Goal: Transaction & Acquisition: Purchase product/service

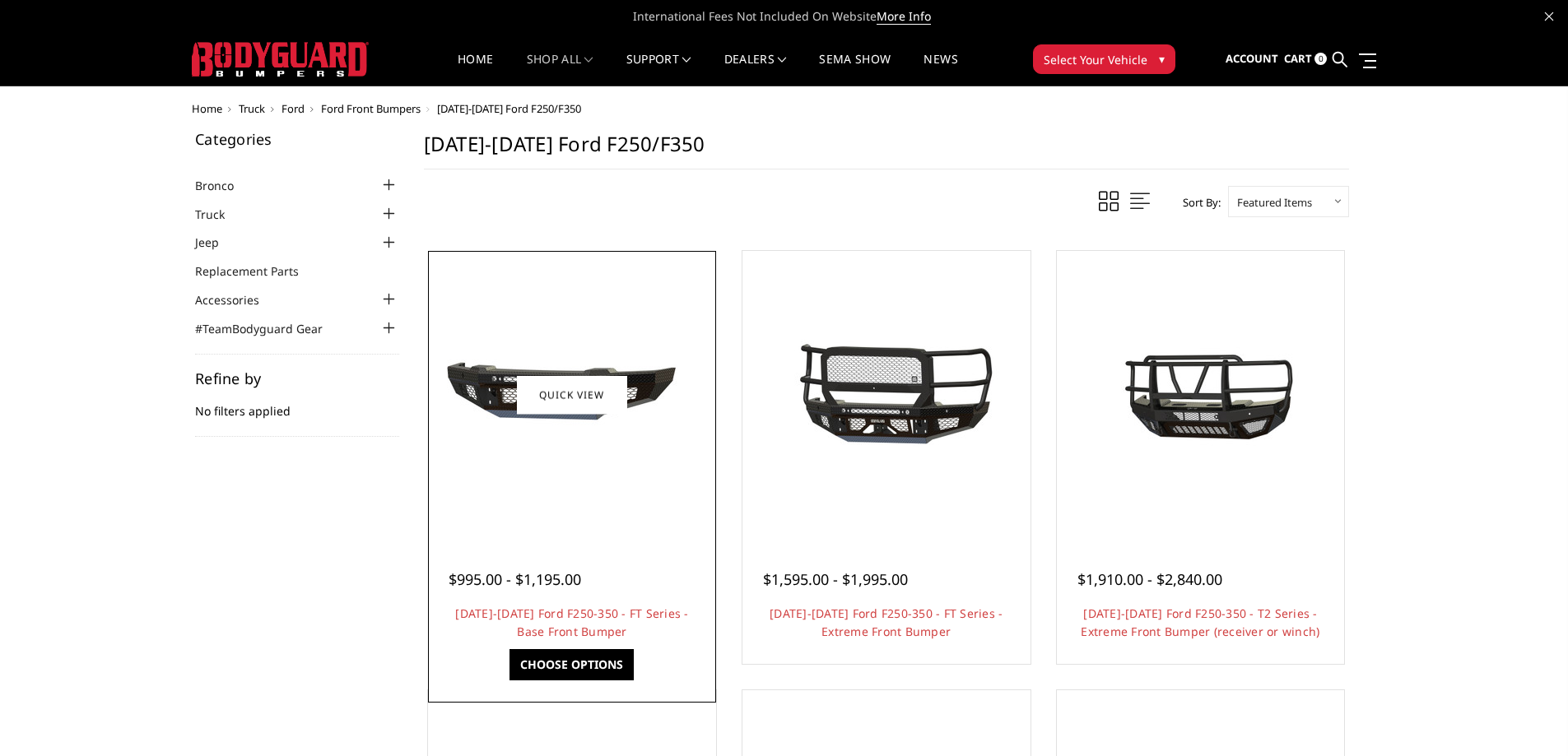
click at [564, 517] on div at bounding box center [573, 395] width 280 height 280
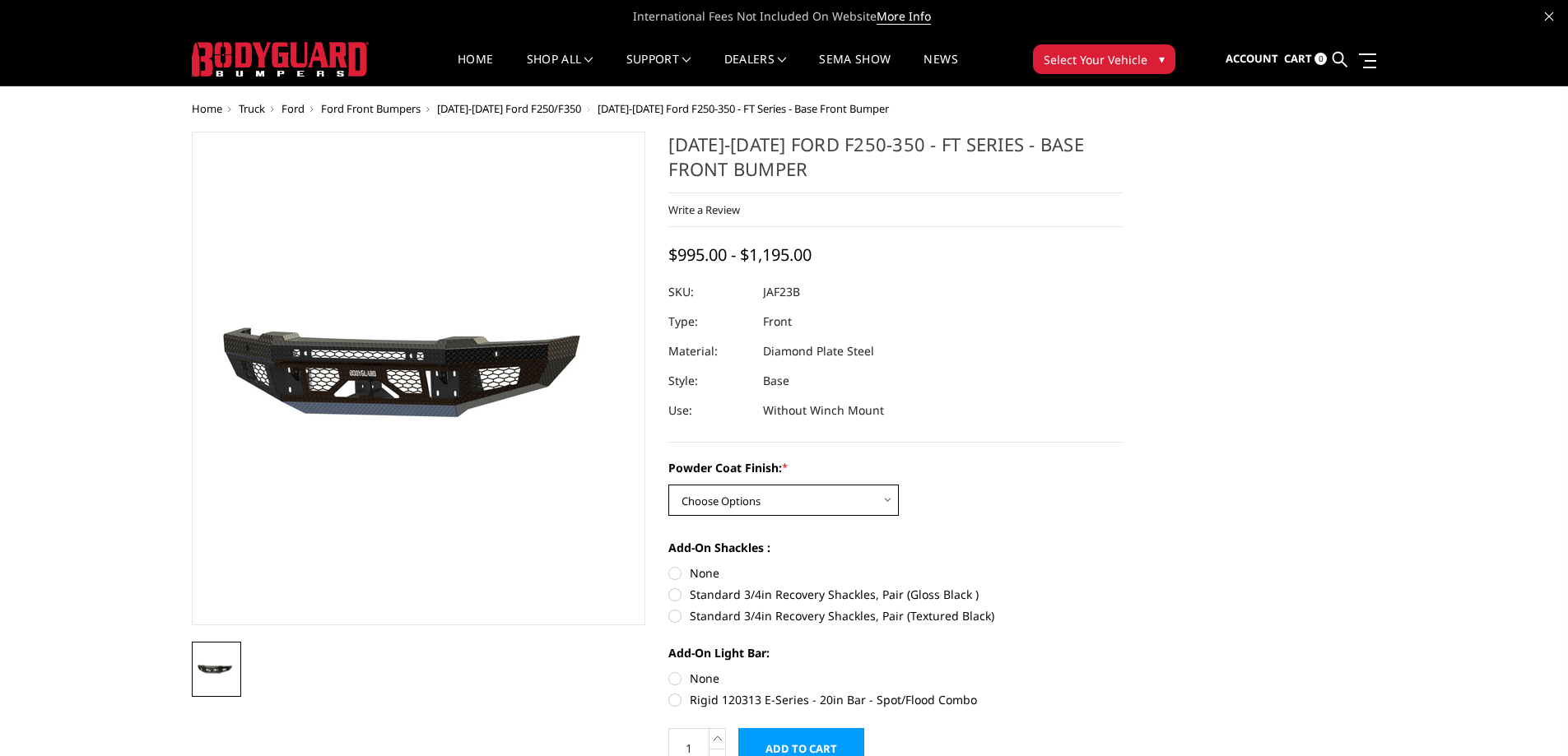
click at [746, 507] on select "Choose Options Bare Metal Gloss Black Powder Coat Textured Black Powder Coat" at bounding box center [783, 500] width 231 height 31
click at [668, 485] on select "Choose Options Bare Metal Gloss Black Powder Coat Textured Black Powder Coat" at bounding box center [783, 500] width 231 height 31
click at [838, 503] on select "Choose Options Bare Metal Gloss Black Powder Coat Textured Black Powder Coat" at bounding box center [783, 500] width 231 height 31
click at [668, 485] on select "Choose Options Bare Metal Gloss Black Powder Coat Textured Black Powder Coat" at bounding box center [783, 500] width 231 height 31
click at [784, 507] on select "Choose Options Bare Metal Gloss Black Powder Coat Textured Black Powder Coat" at bounding box center [783, 500] width 231 height 31
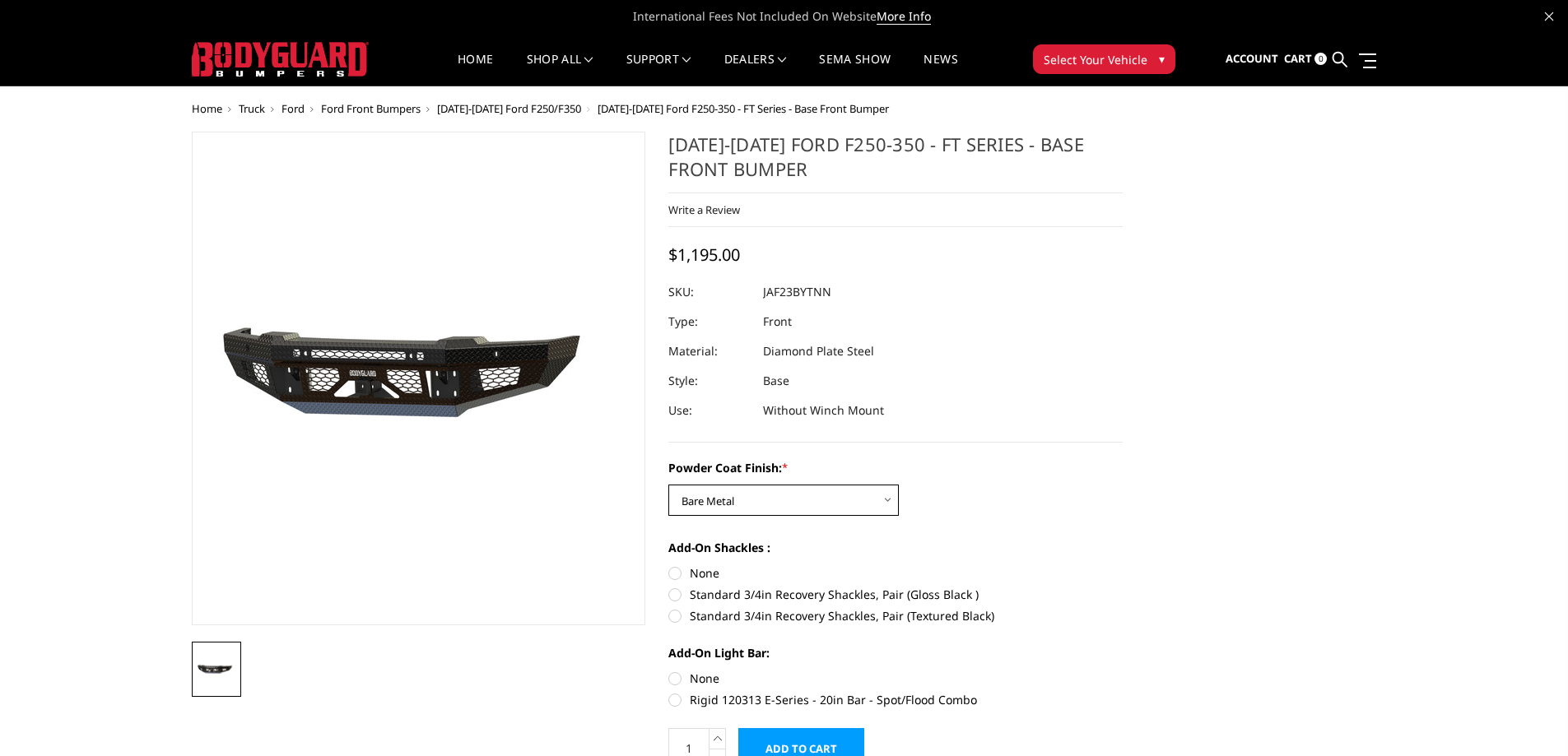
click at [668, 485] on select "Choose Options Bare Metal Gloss Black Powder Coat Textured Black Powder Coat" at bounding box center [783, 500] width 231 height 31
click at [793, 495] on select "Choose Options Bare Metal Gloss Black Powder Coat Textured Black Powder Coat" at bounding box center [783, 500] width 231 height 31
select select "3380"
click at [668, 485] on select "Choose Options Bare Metal Gloss Black Powder Coat Textured Black Powder Coat" at bounding box center [783, 500] width 231 height 31
click at [693, 567] on label "None" at bounding box center [895, 573] width 454 height 17
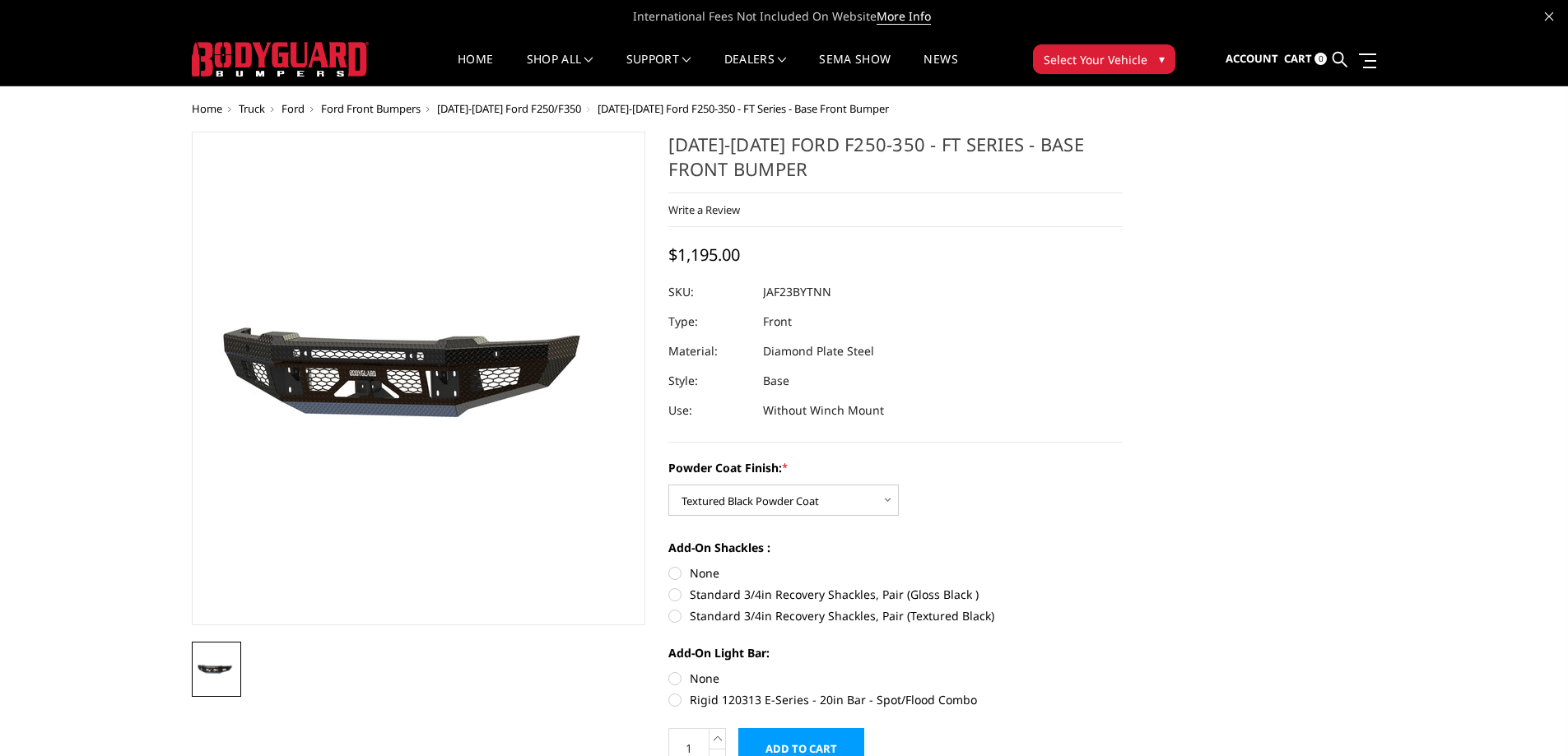
click at [669, 566] on input "None" at bounding box center [668, 565] width 1 height 1
radio input "true"
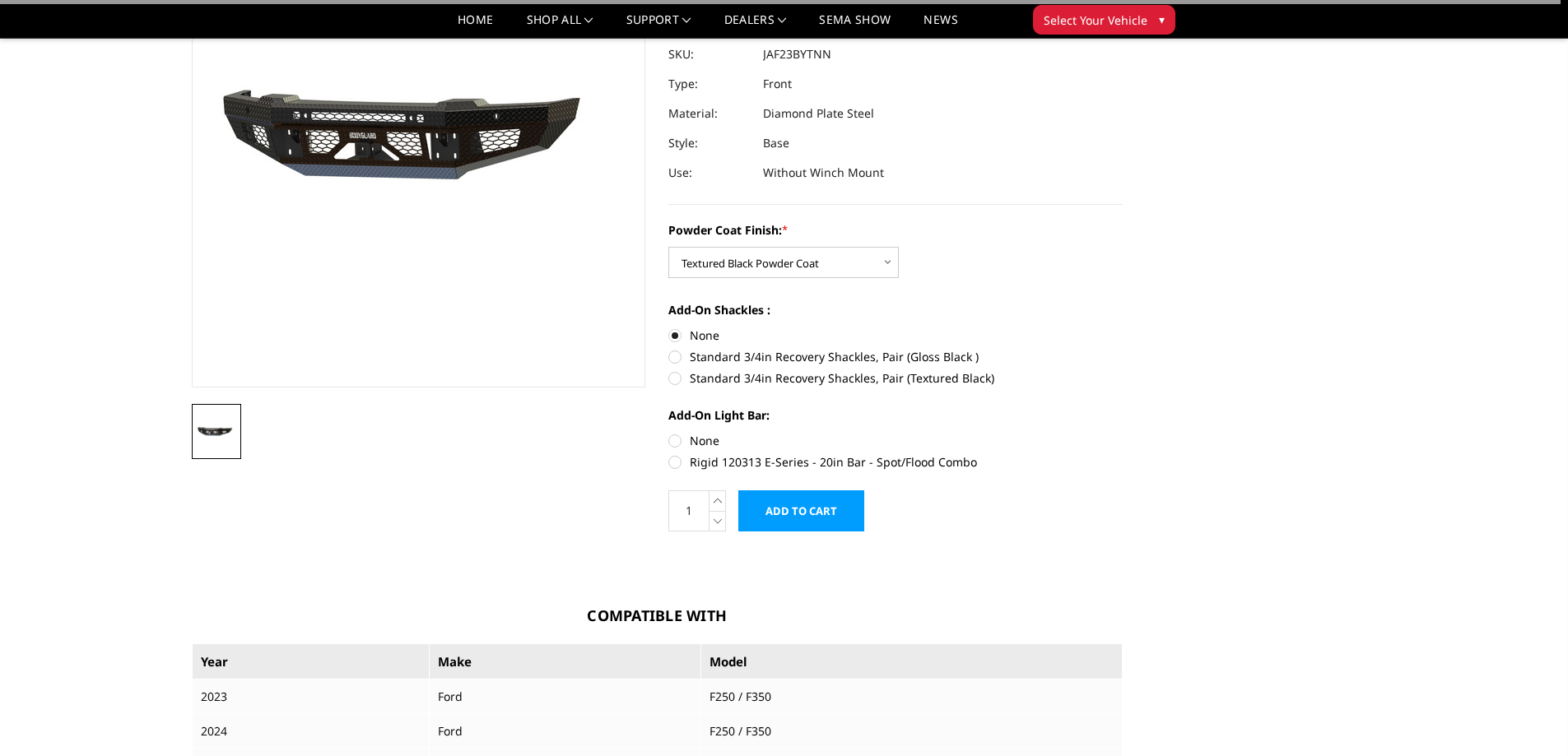
scroll to position [220, 0]
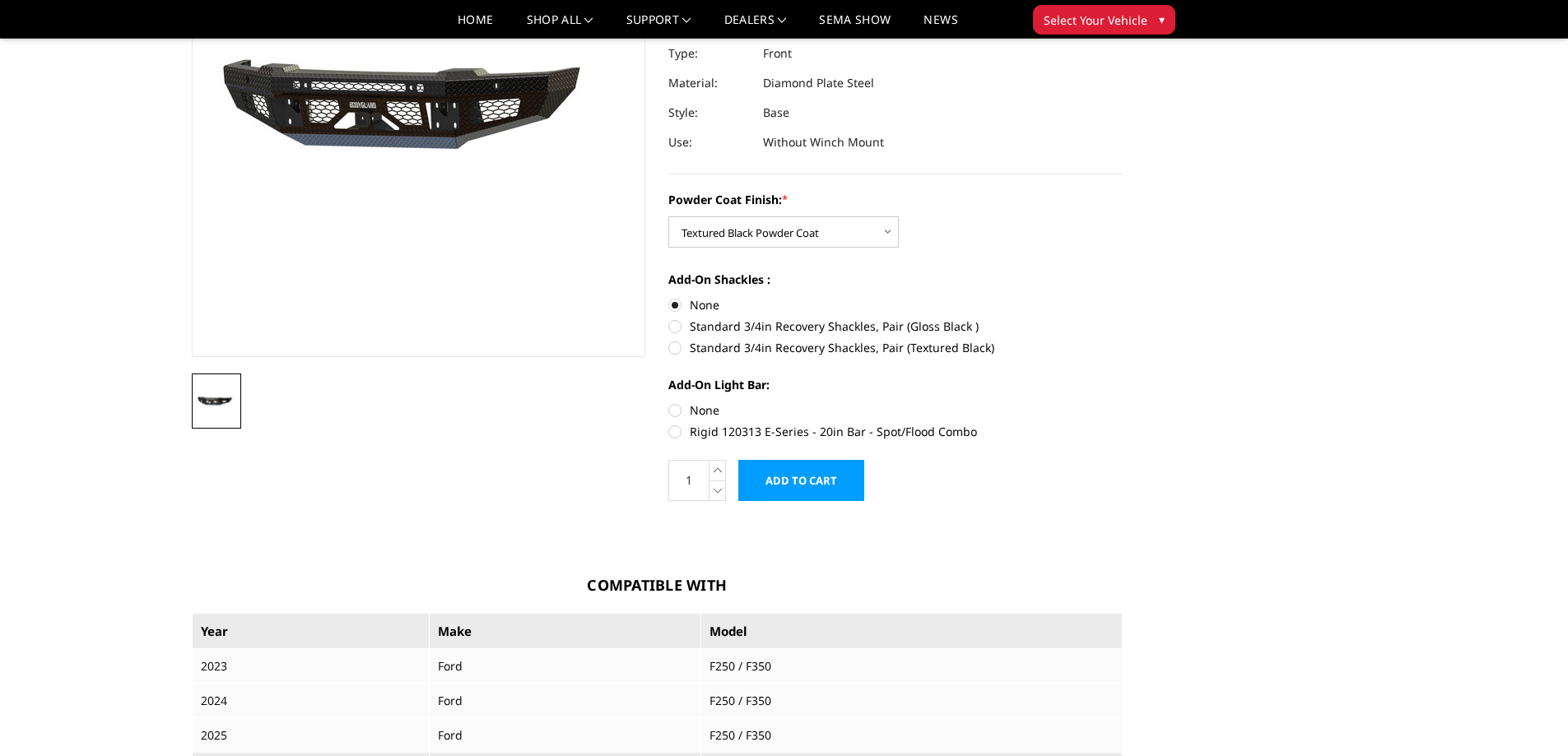
click at [702, 428] on label "Rigid 120313 E-Series - 20in Bar - Spot/Flood Combo" at bounding box center [895, 431] width 454 height 17
click at [1122, 402] on input "Rigid 120313 E-Series - 20in Bar - Spot/Flood Combo" at bounding box center [1122, 402] width 1 height 1
radio input "true"
click at [684, 404] on label "None" at bounding box center [895, 410] width 454 height 17
click at [669, 402] on input "None" at bounding box center [668, 402] width 1 height 1
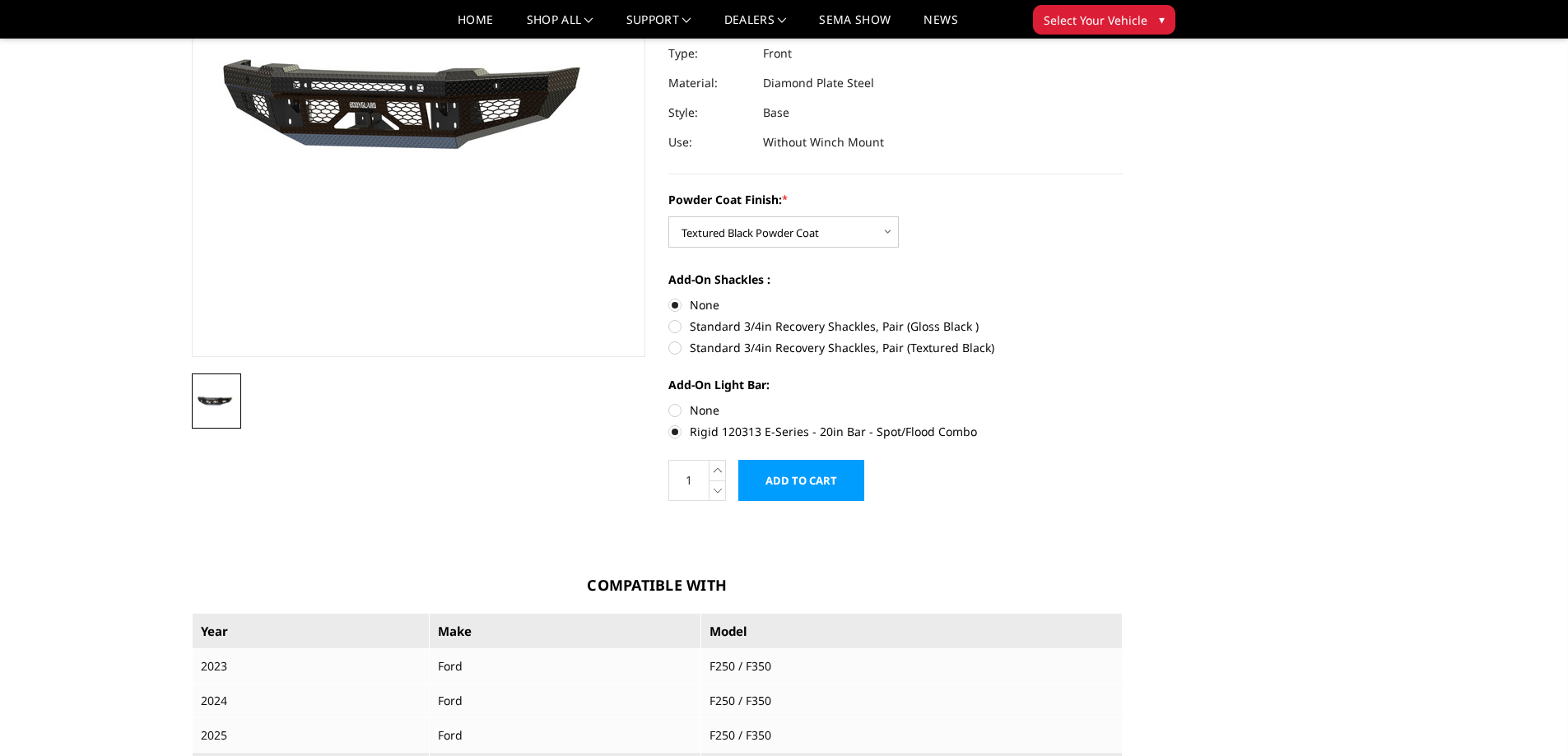
radio input "true"
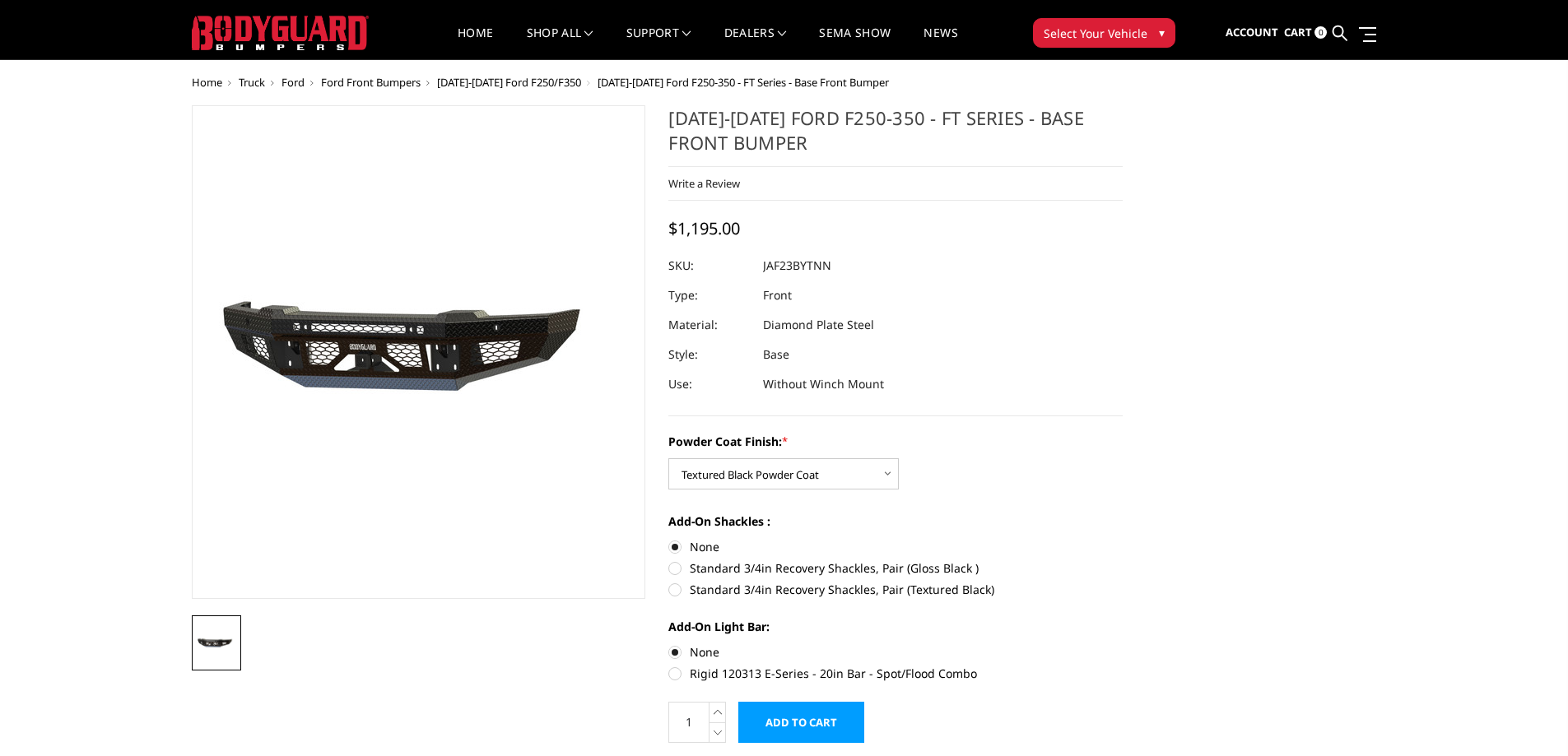
scroll to position [0, 0]
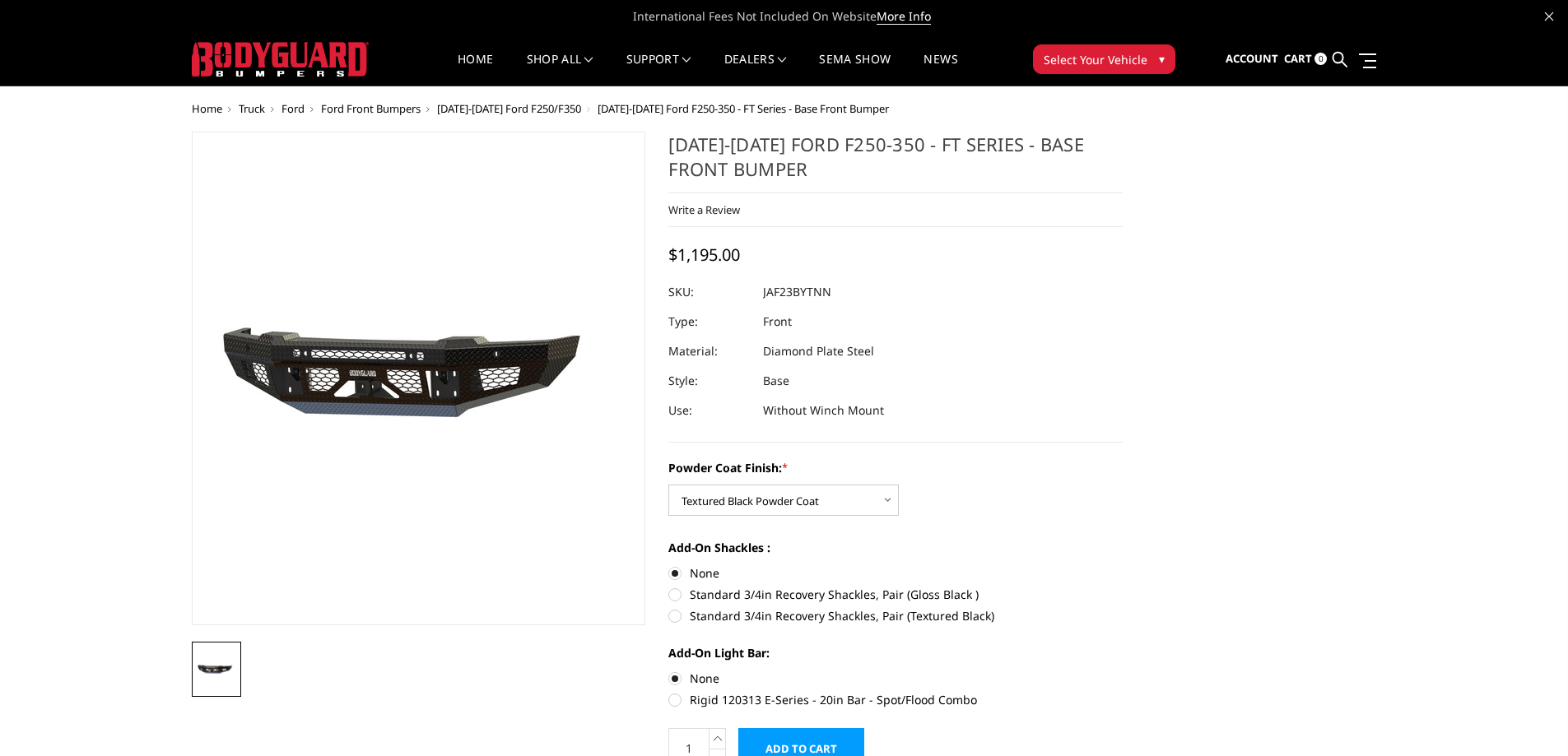
click at [291, 105] on span "Ford" at bounding box center [292, 109] width 23 height 15
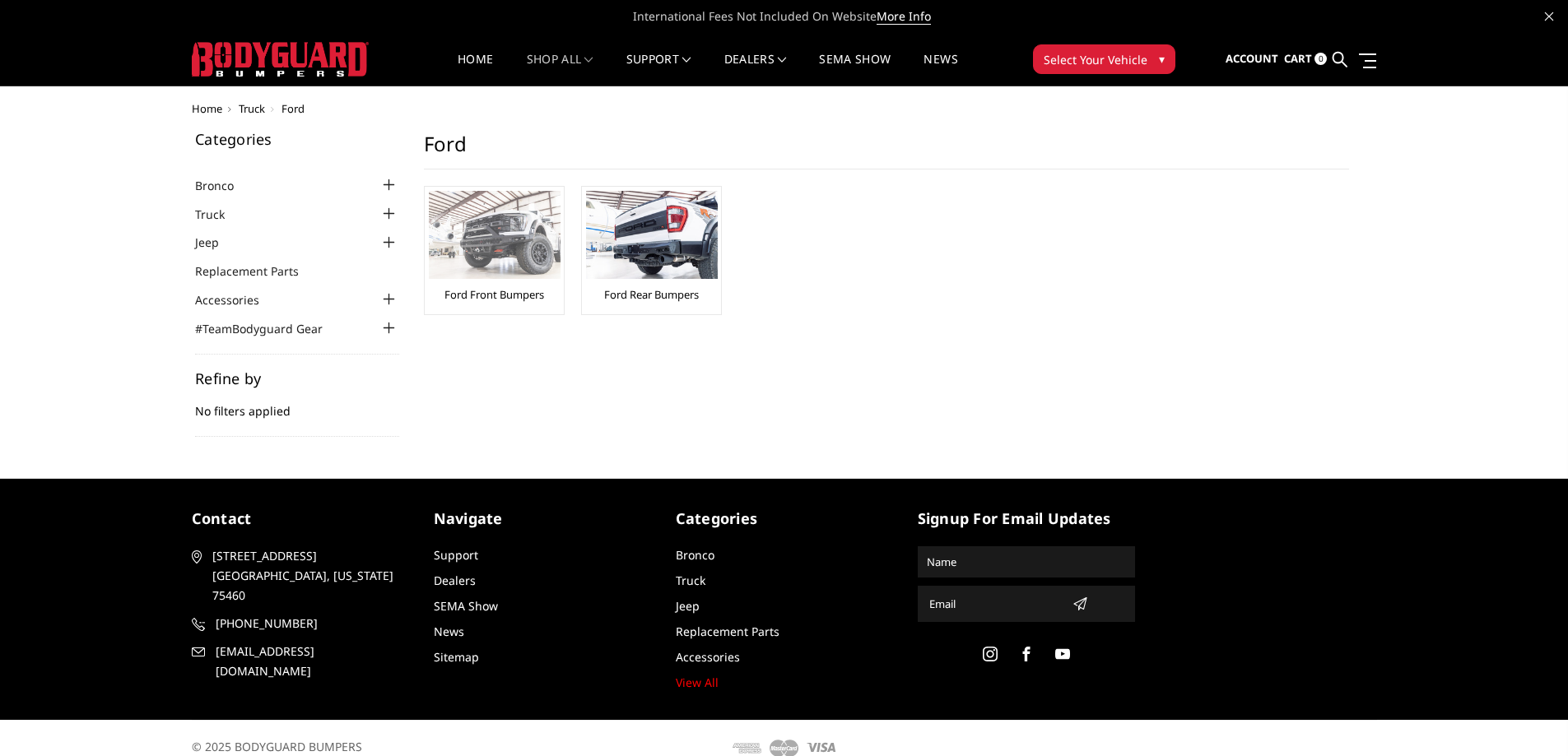
click at [533, 295] on link "Ford Front Bumpers" at bounding box center [494, 295] width 100 height 15
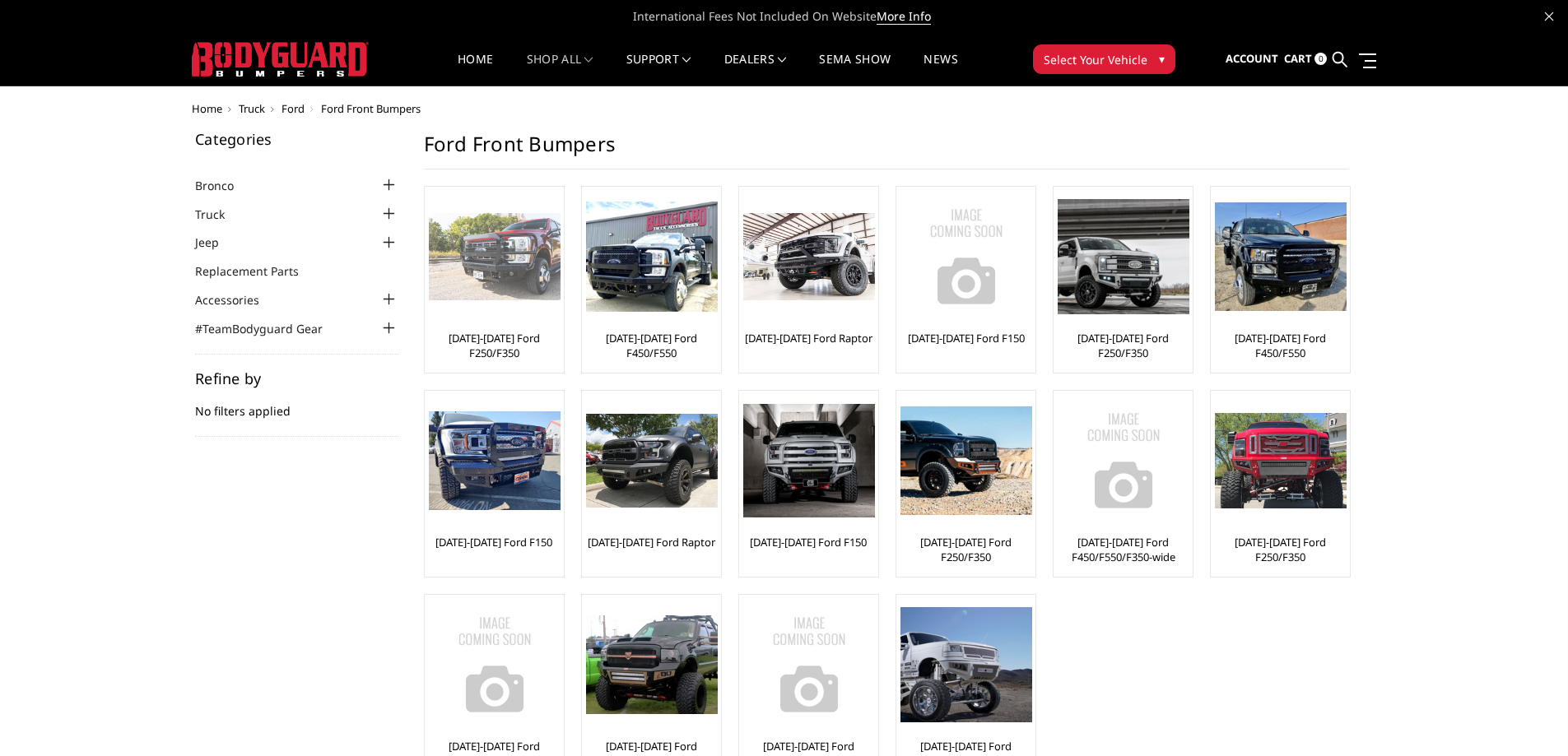
click at [490, 343] on link "[DATE]-[DATE] Ford F250/F350" at bounding box center [493, 345] width 131 height 30
